Goal: Check status: Check status

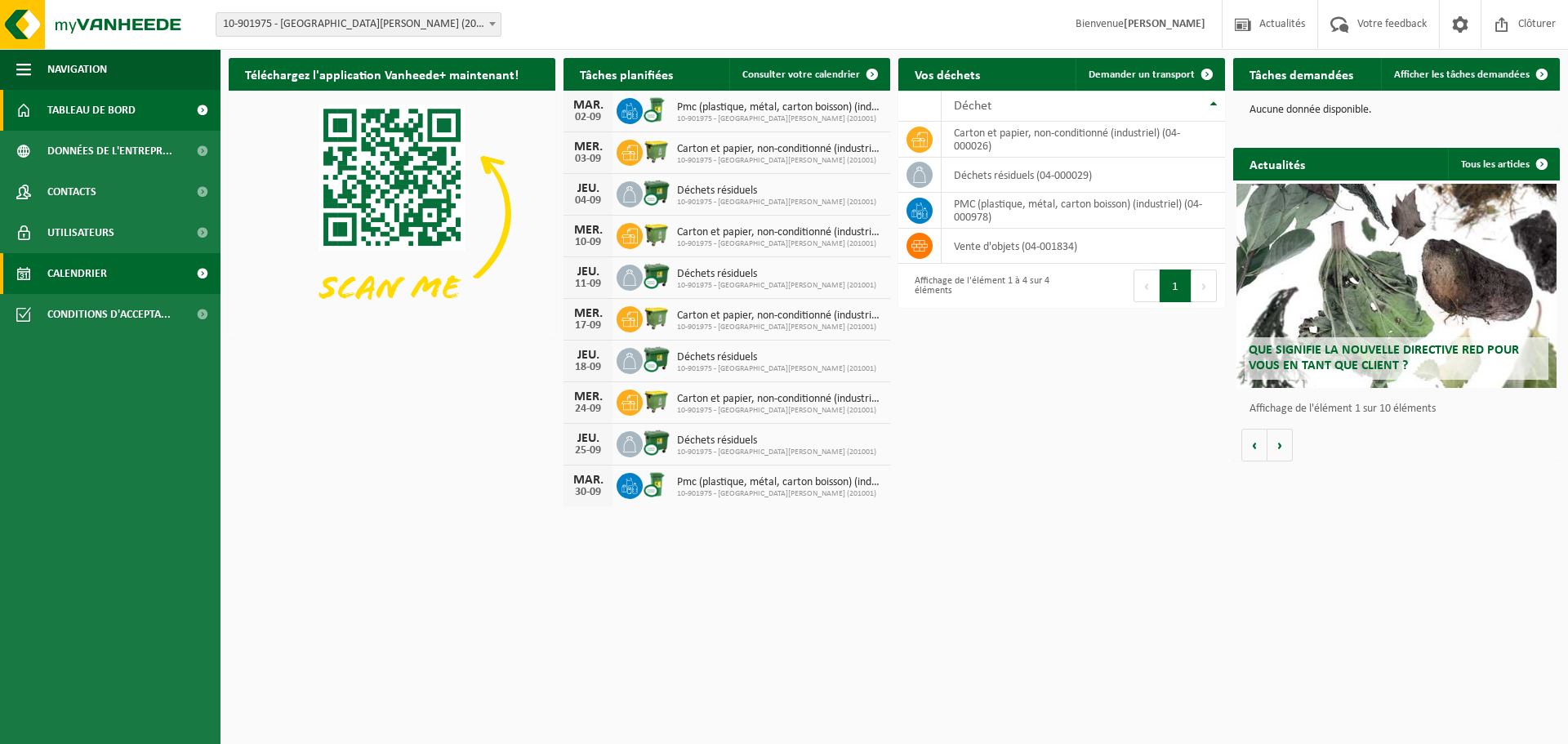
click at [89, 280] on span "Calendrier" at bounding box center [77, 273] width 59 height 41
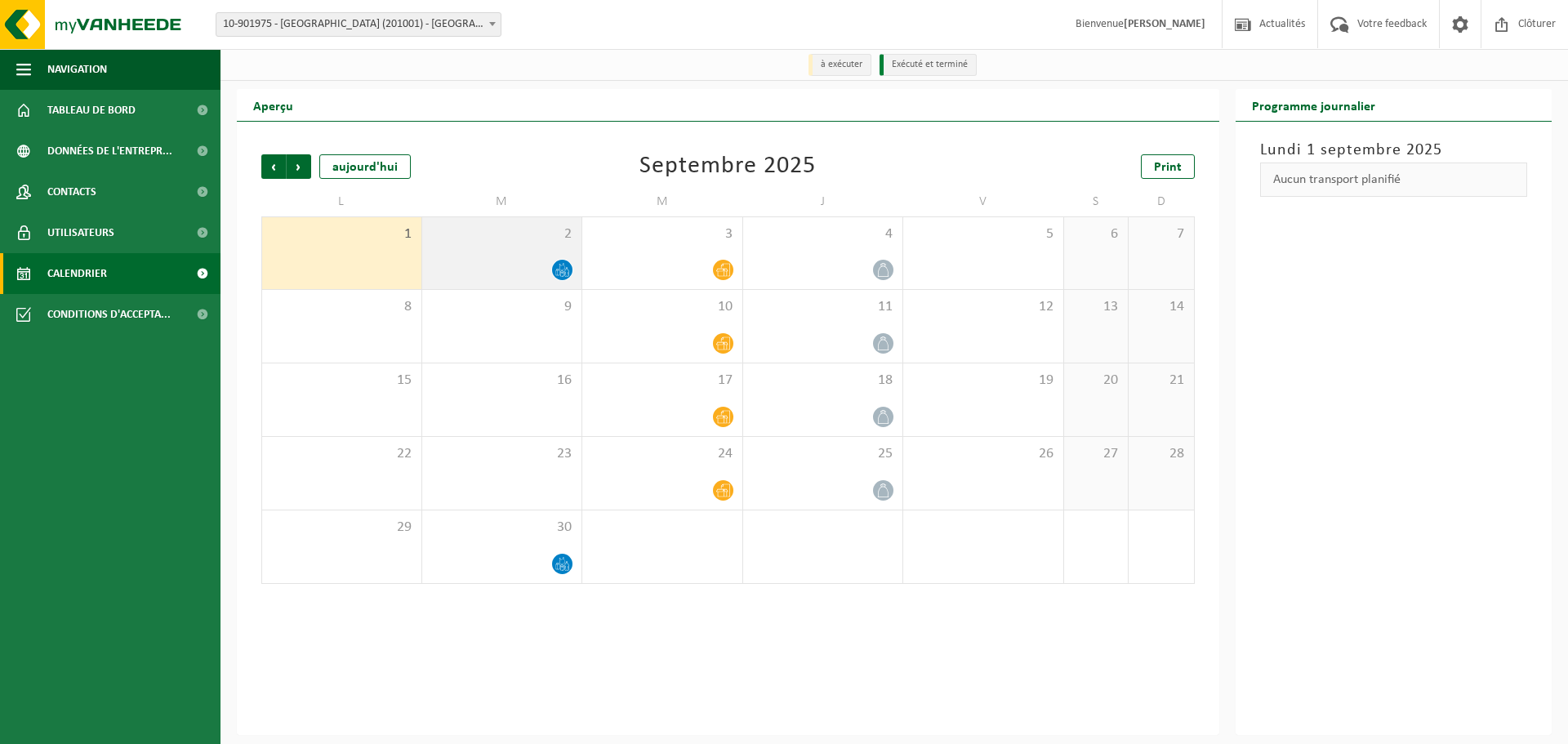
click at [558, 270] on icon at bounding box center [562, 270] width 14 height 14
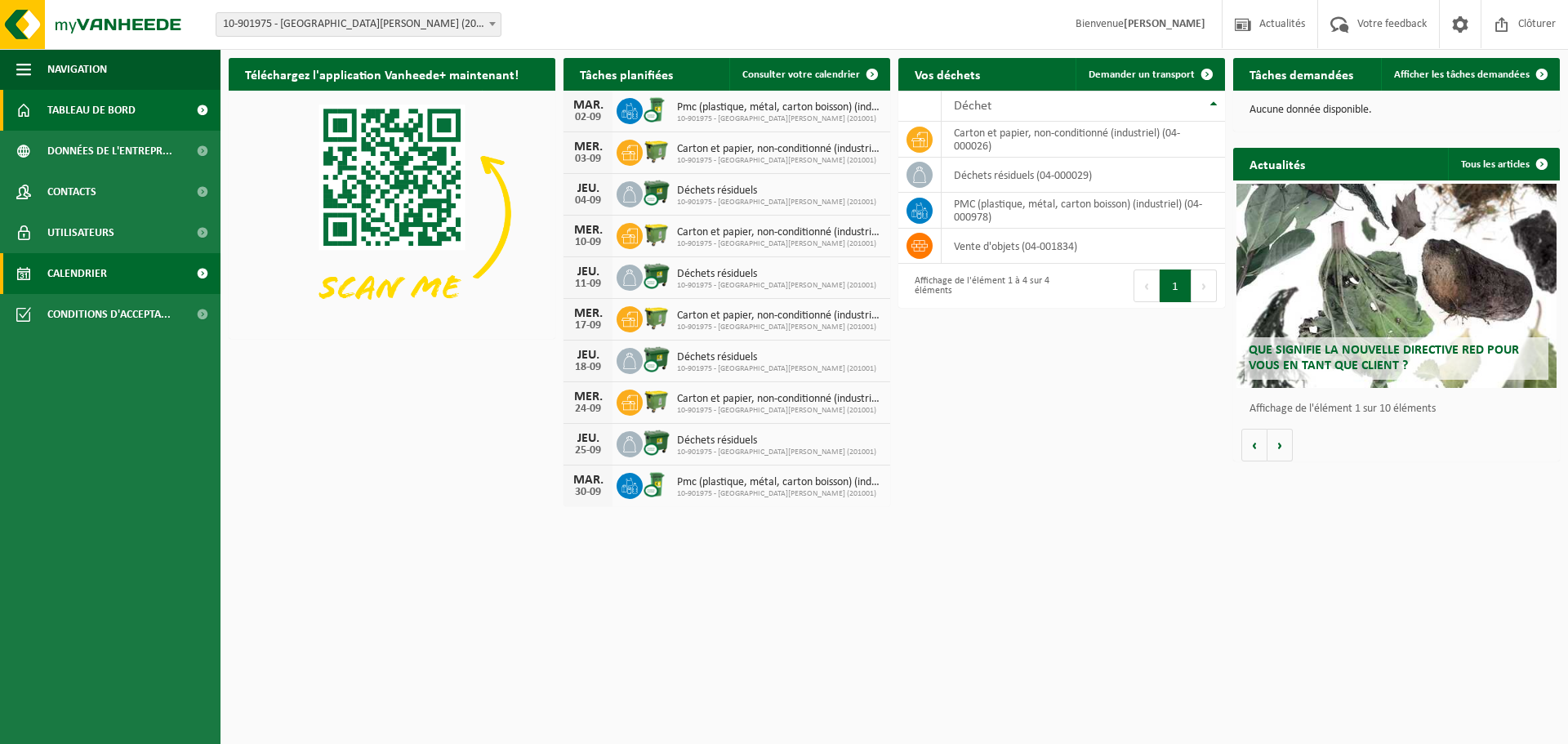
drag, startPoint x: 98, startPoint y: 280, endPoint x: 121, endPoint y: 272, distance: 24.4
click at [98, 280] on span "Calendrier" at bounding box center [77, 273] width 59 height 41
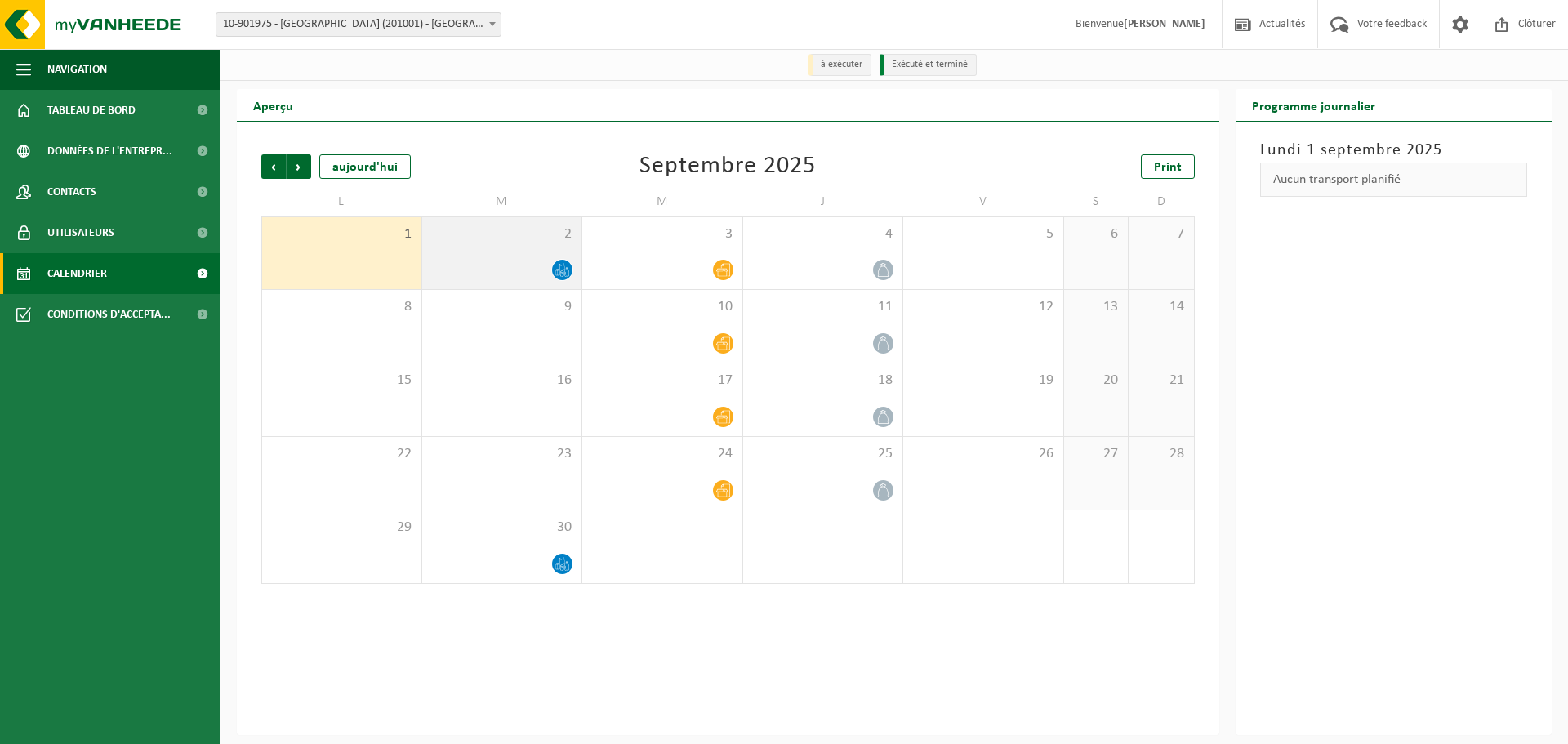
click at [557, 274] on icon at bounding box center [562, 270] width 14 height 14
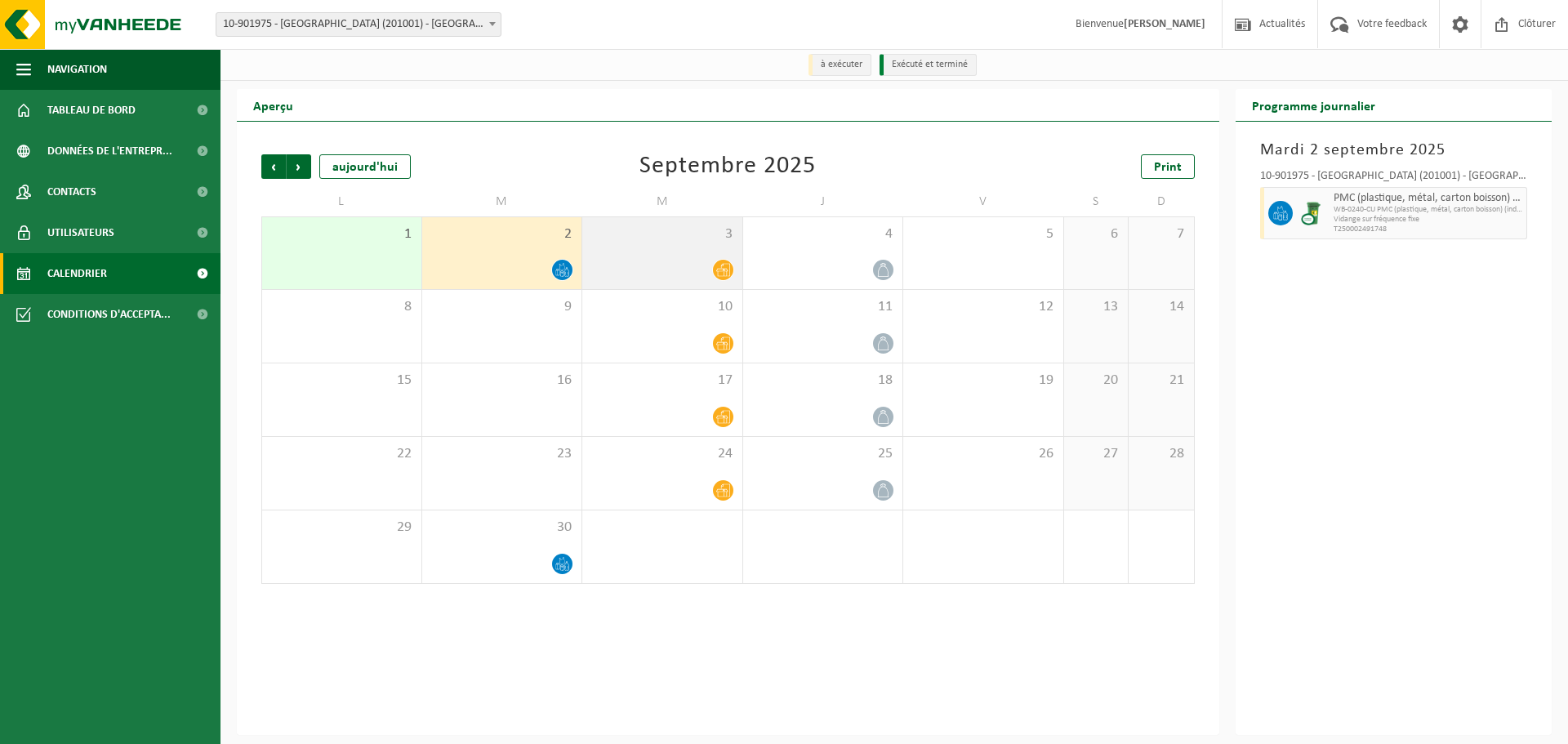
click at [720, 272] on icon at bounding box center [723, 270] width 14 height 14
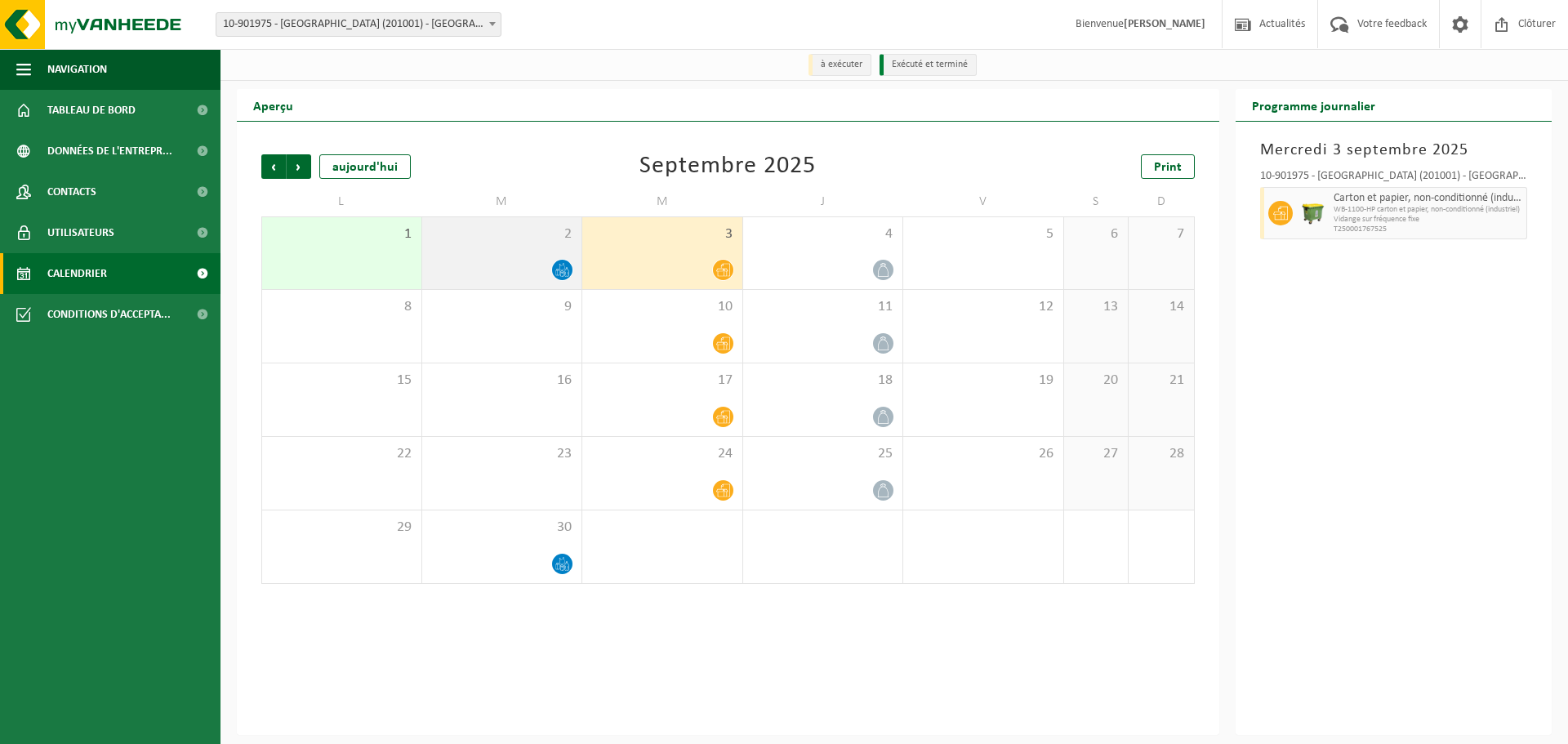
click at [553, 250] on div "2" at bounding box center [502, 252] width 160 height 72
